Goal: Task Accomplishment & Management: Manage account settings

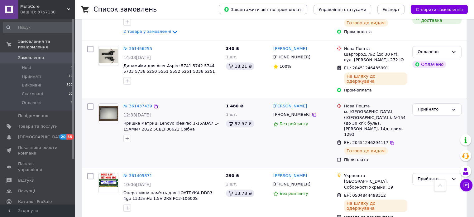
scroll to position [395, 0]
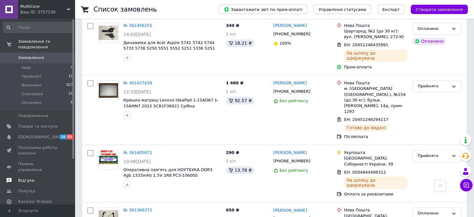
click at [31, 177] on span "Відгуки" at bounding box center [26, 180] width 16 height 6
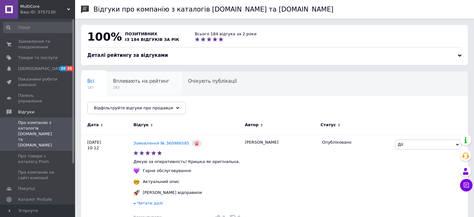
click at [132, 79] on span "Впливають на рейтинг" at bounding box center [141, 81] width 56 height 6
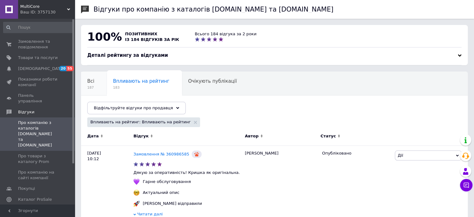
click at [95, 79] on div "Всі 187" at bounding box center [94, 84] width 26 height 24
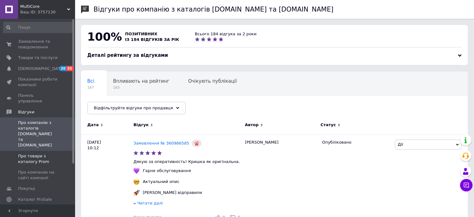
click at [51, 153] on span "Про товари з каталогу Prom" at bounding box center [38, 158] width 40 height 11
